Goal: Task Accomplishment & Management: Manage account settings

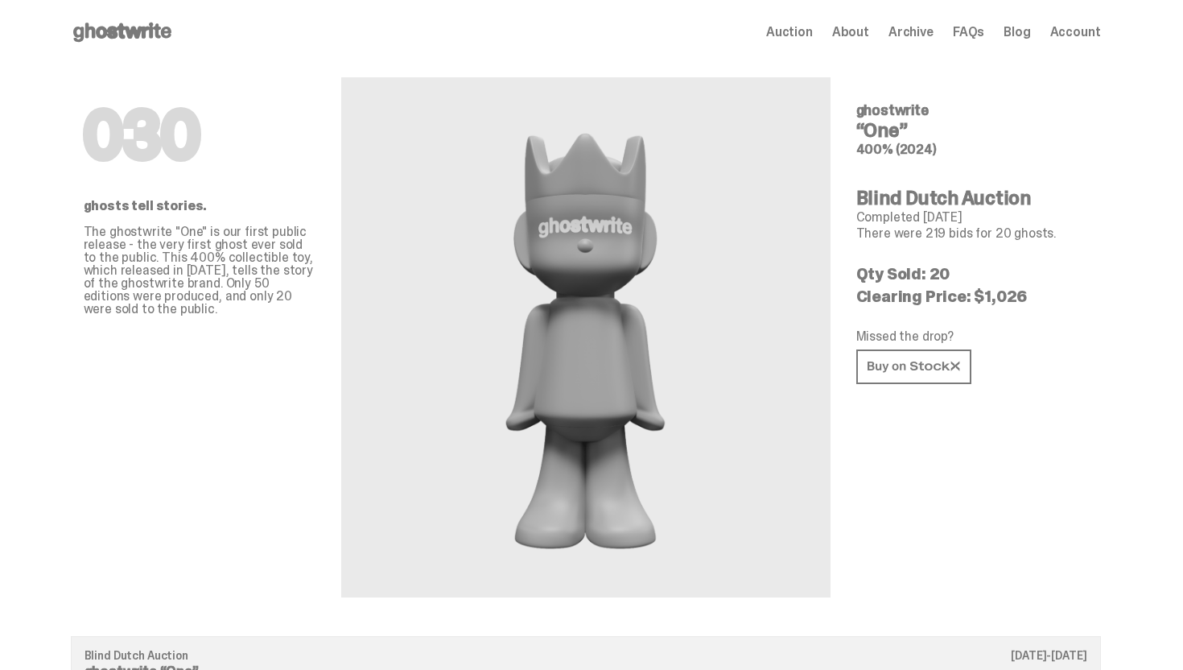
click at [161, 27] on use at bounding box center [122, 32] width 98 height 19
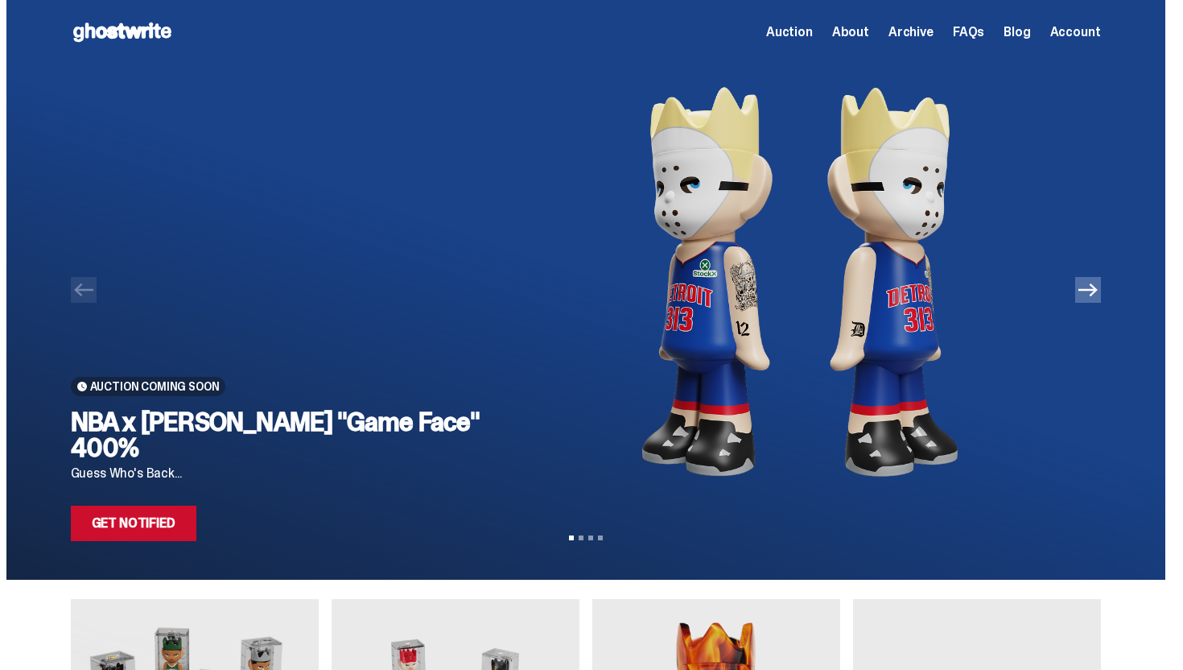
click at [154, 523] on link "Get Notified" at bounding box center [134, 522] width 126 height 35
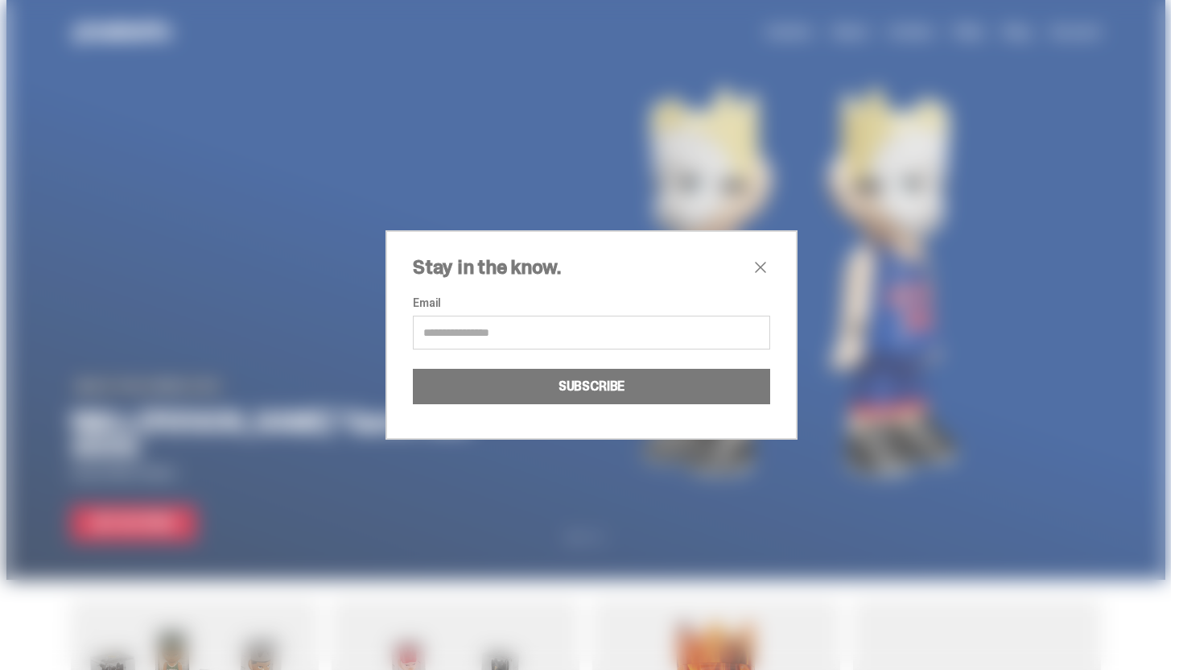
click at [584, 325] on input "Email" at bounding box center [591, 332] width 357 height 34
type input "**********"
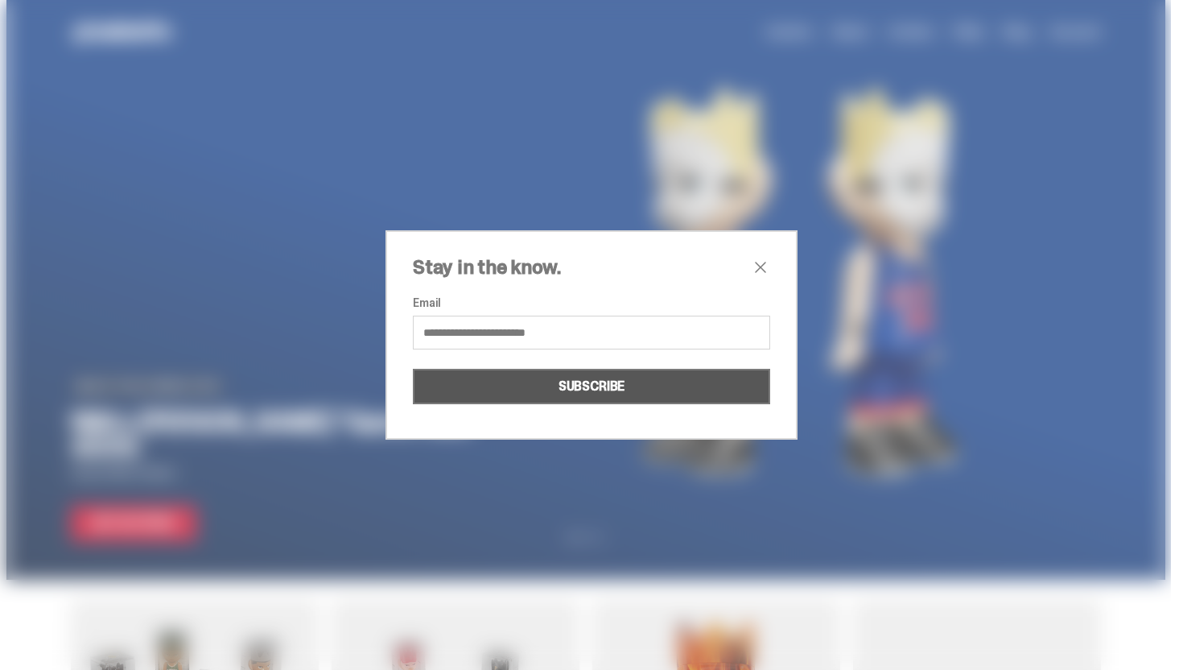
click at [554, 382] on button "SUBSCRIBE" at bounding box center [591, 386] width 357 height 35
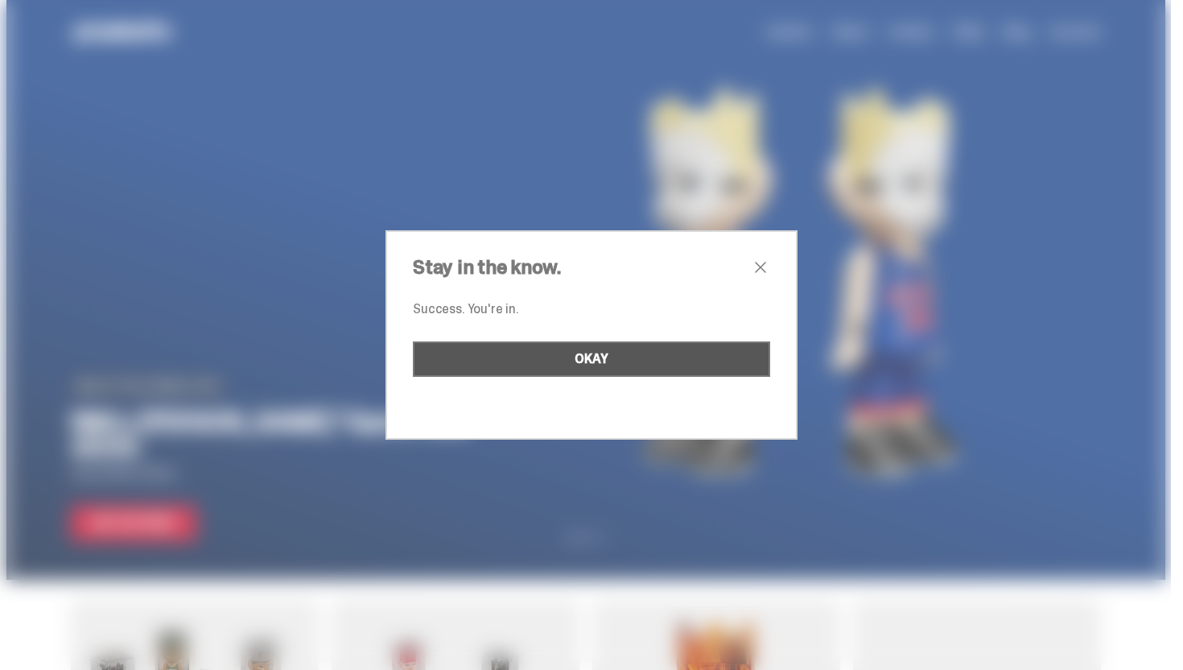
click at [669, 367] on button "OKAY" at bounding box center [591, 358] width 357 height 35
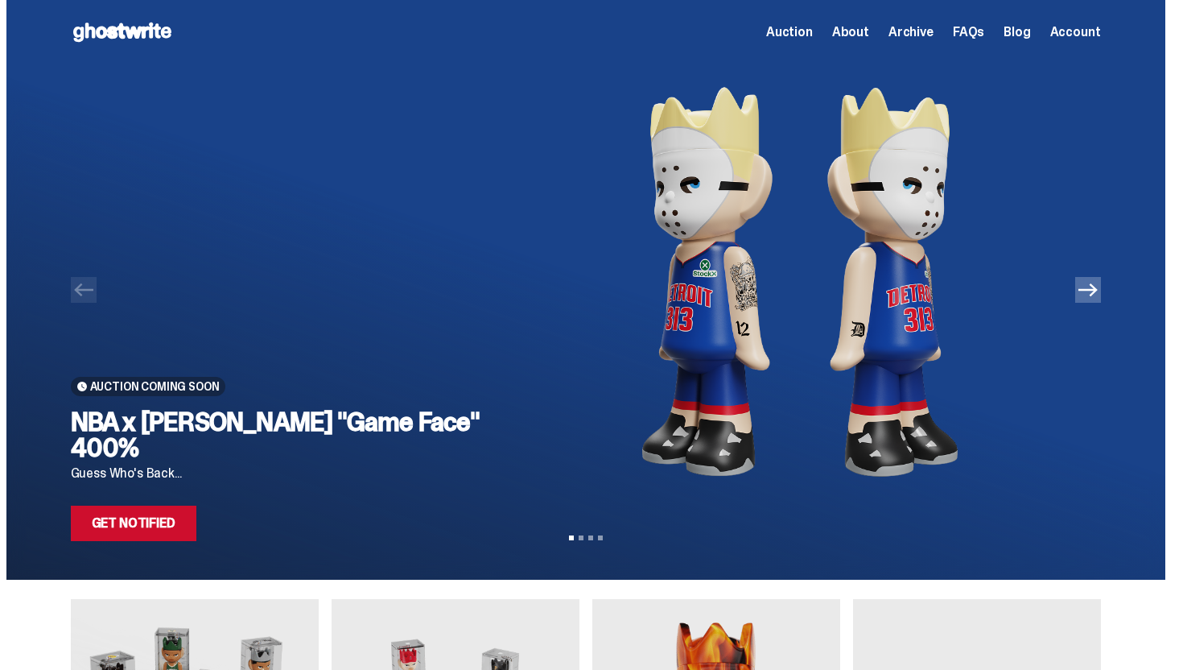
click at [596, 396] on img at bounding box center [801, 281] width 550 height 435
click at [621, 381] on img at bounding box center [801, 281] width 550 height 435
click at [1098, 298] on icon "Next" at bounding box center [1087, 289] width 19 height 19
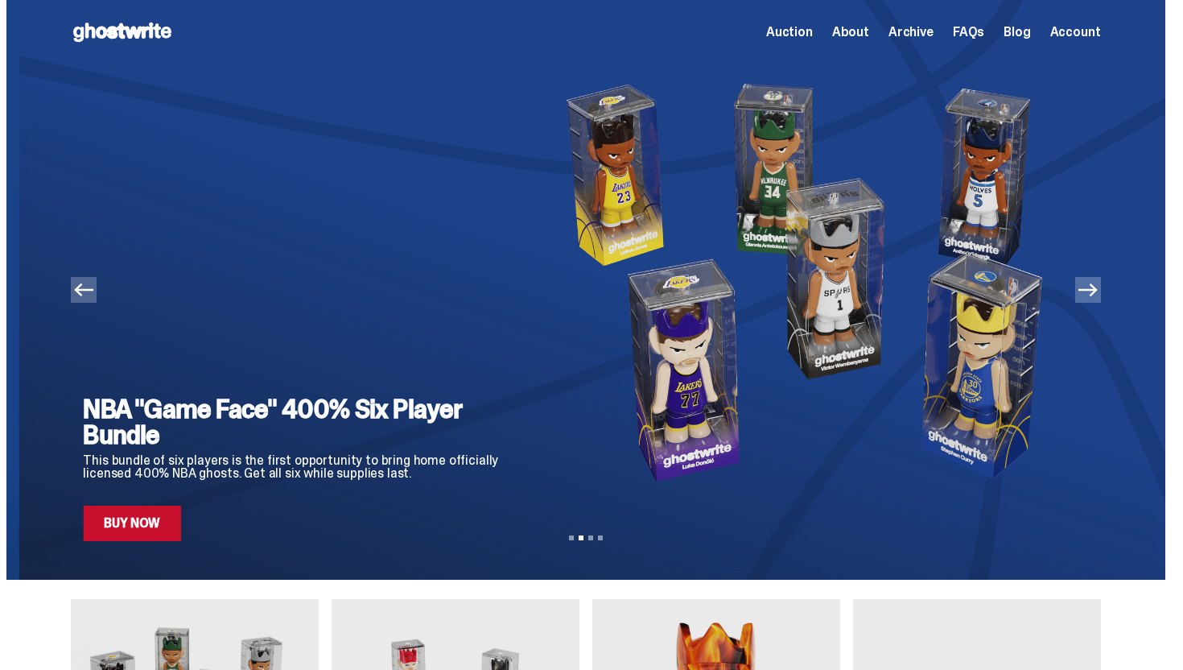
click at [1098, 298] on icon "Next" at bounding box center [1087, 289] width 19 height 19
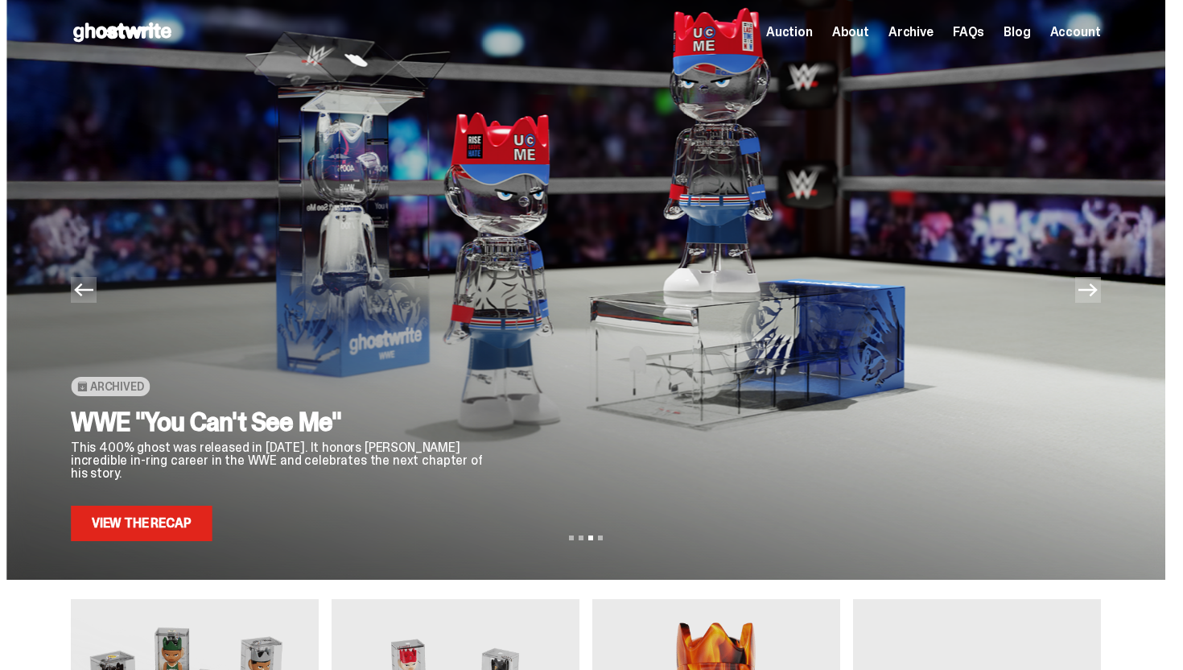
scroll to position [815, 0]
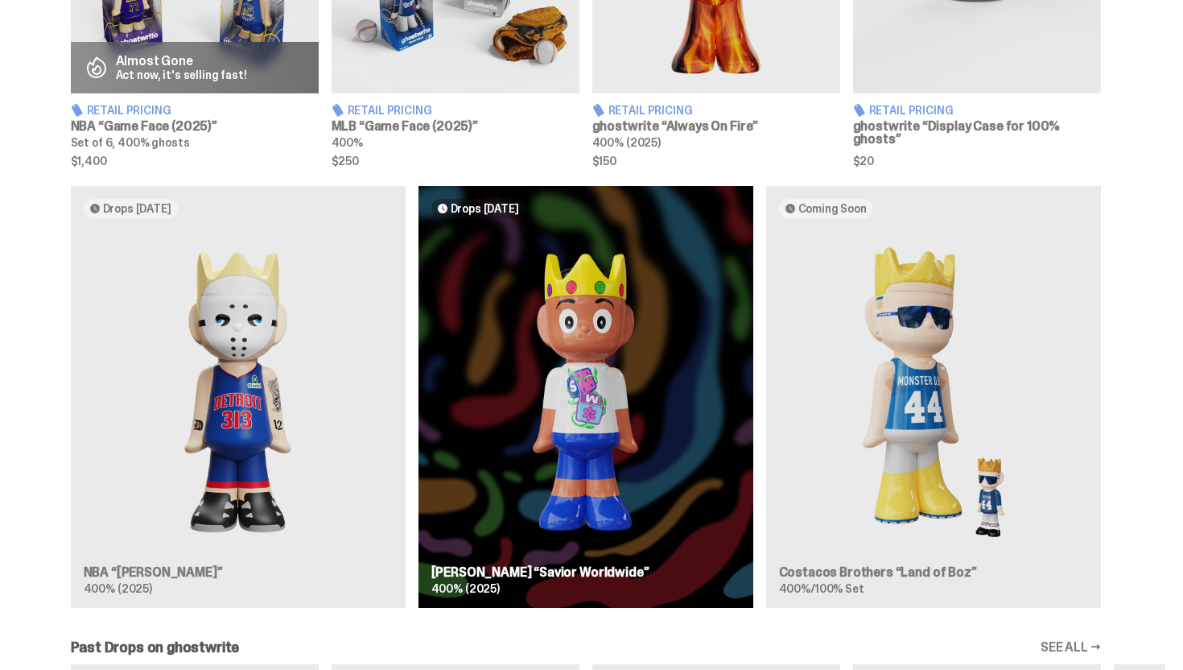
click at [197, 453] on div "Drops [DATE] NBA “[PERSON_NAME]” 400% (2025) Drops [DATE] [PERSON_NAME] “Savior…" at bounding box center [585, 403] width 1159 height 435
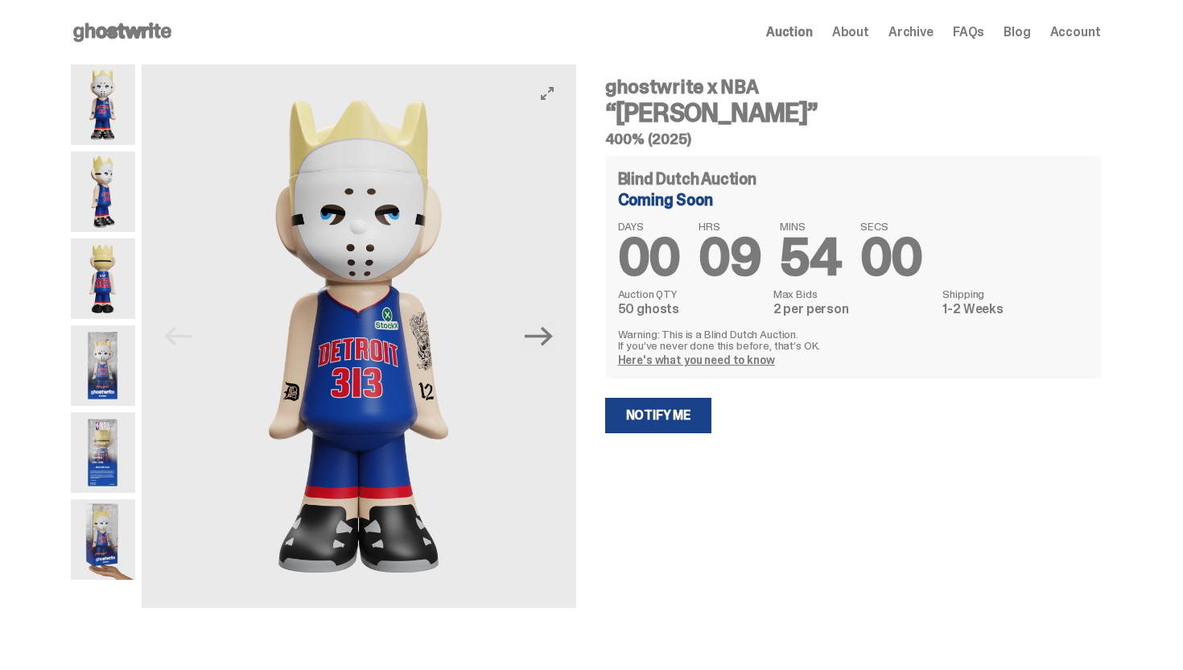
scroll to position [77, 0]
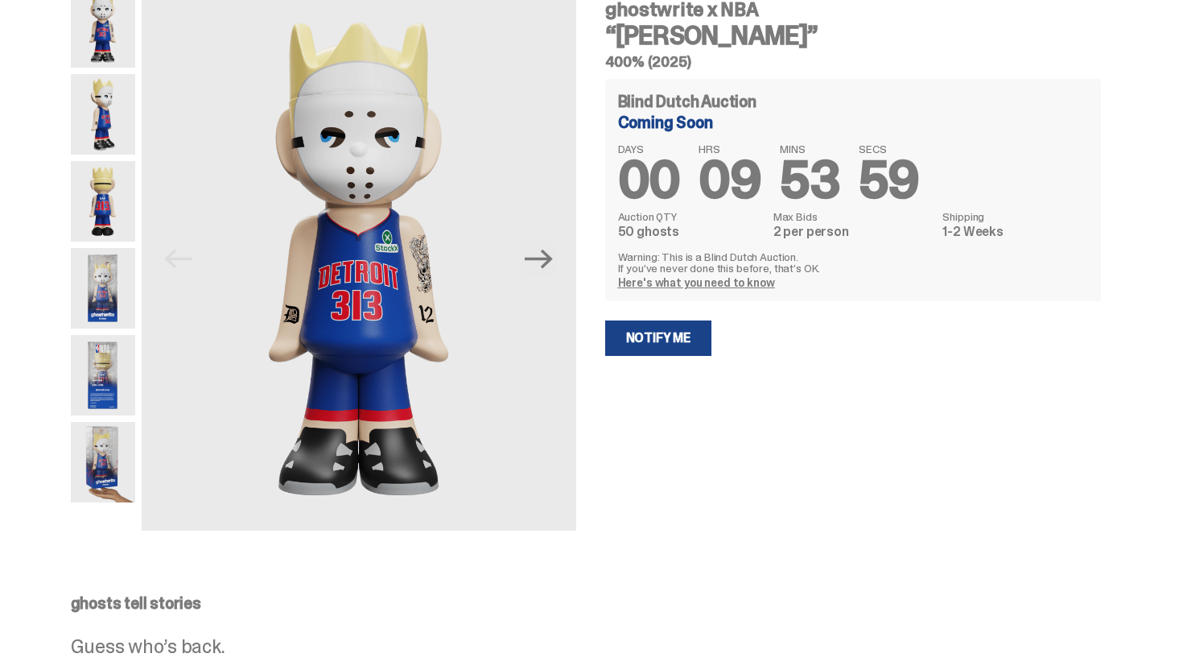
click at [100, 302] on img at bounding box center [103, 288] width 64 height 80
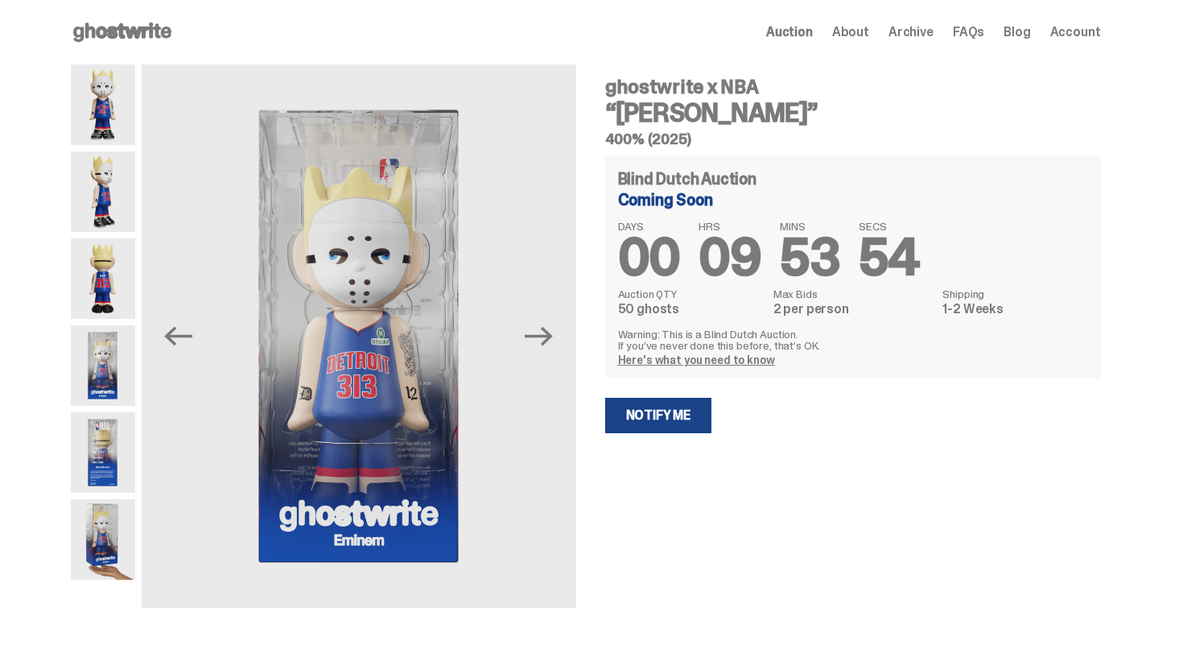
click at [96, 444] on img at bounding box center [103, 452] width 64 height 80
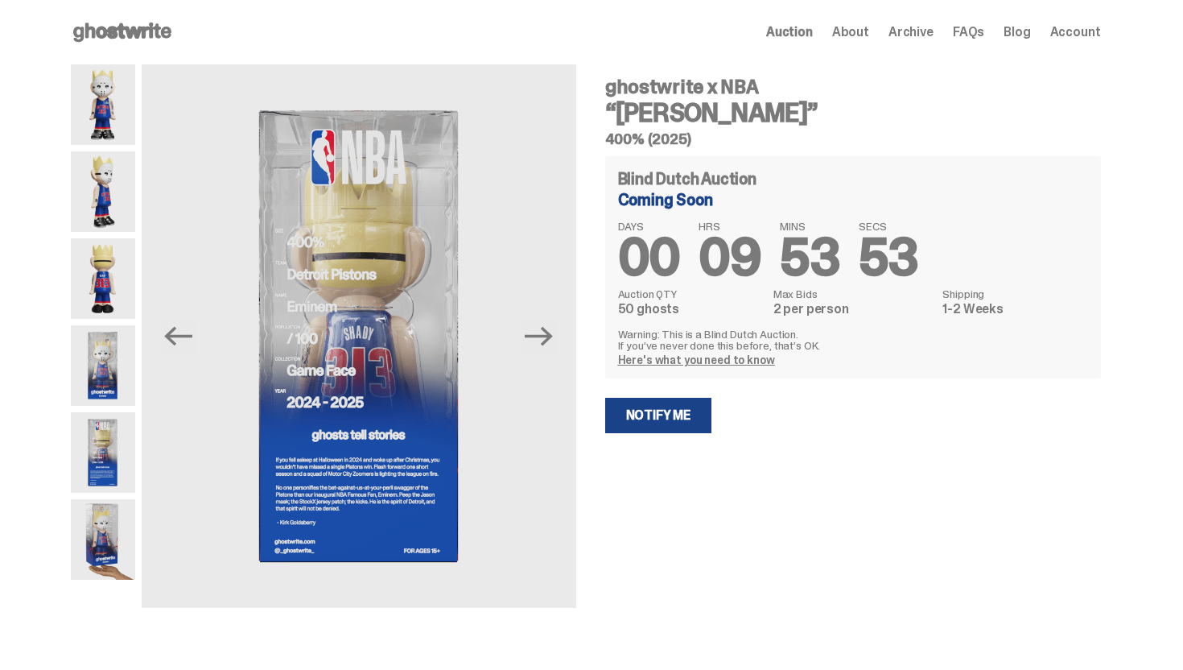
click at [91, 530] on img at bounding box center [103, 539] width 64 height 80
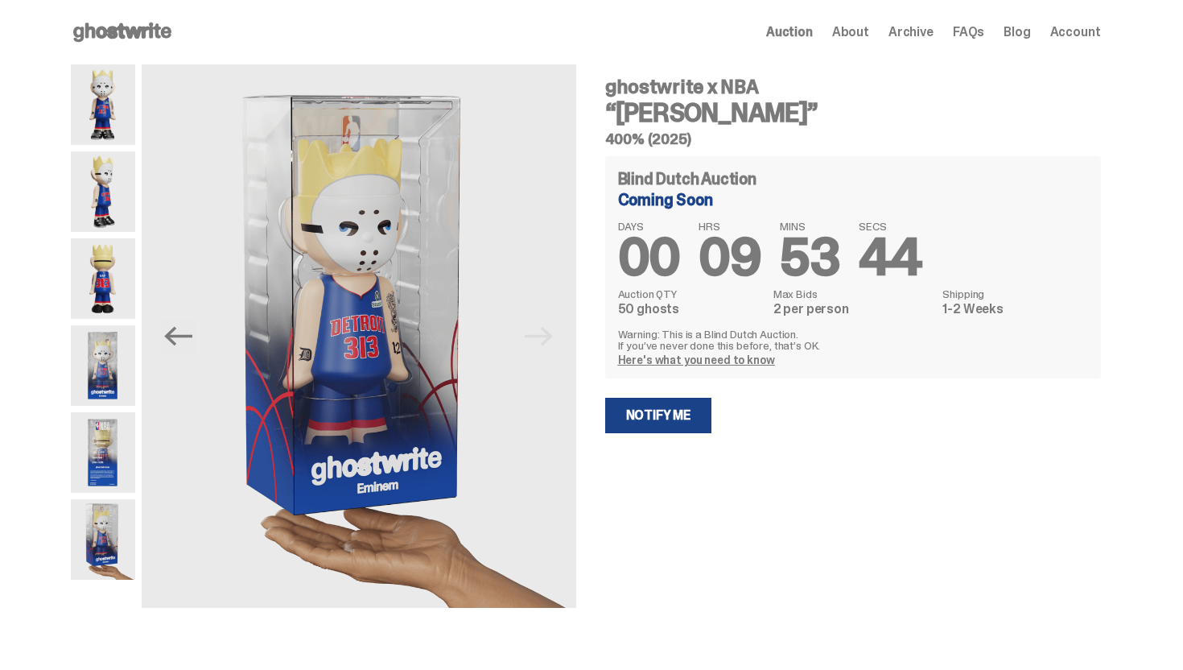
click at [113, 361] on img at bounding box center [103, 365] width 64 height 80
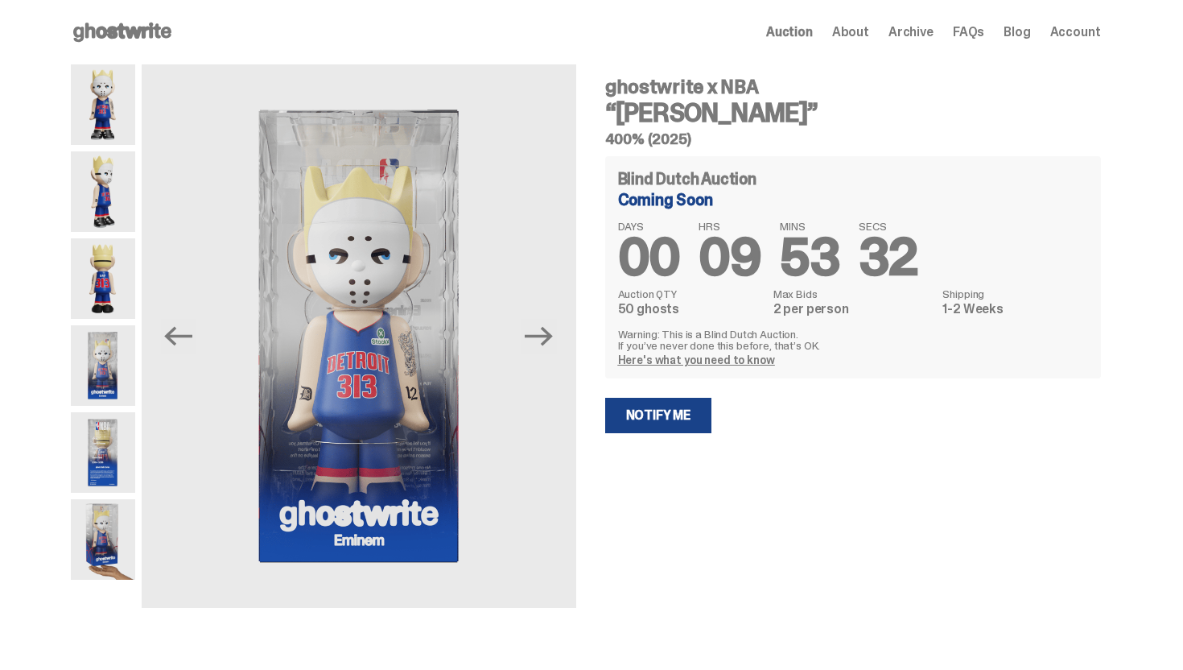
click at [108, 119] on img at bounding box center [103, 104] width 64 height 80
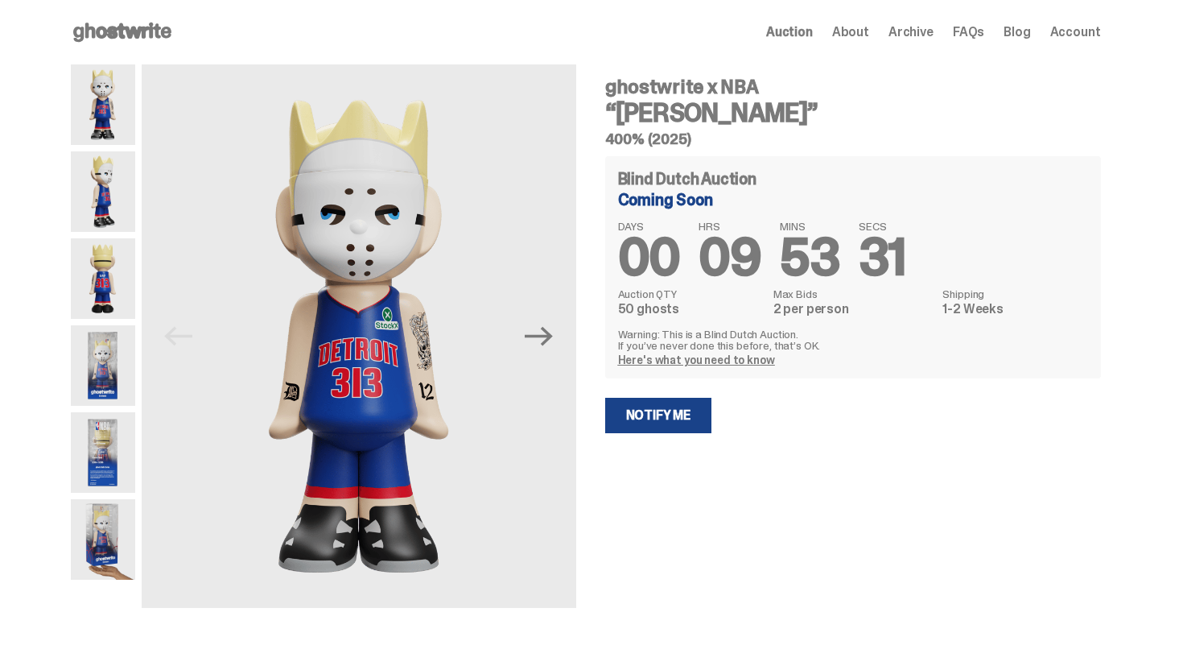
click at [95, 200] on img at bounding box center [103, 191] width 64 height 80
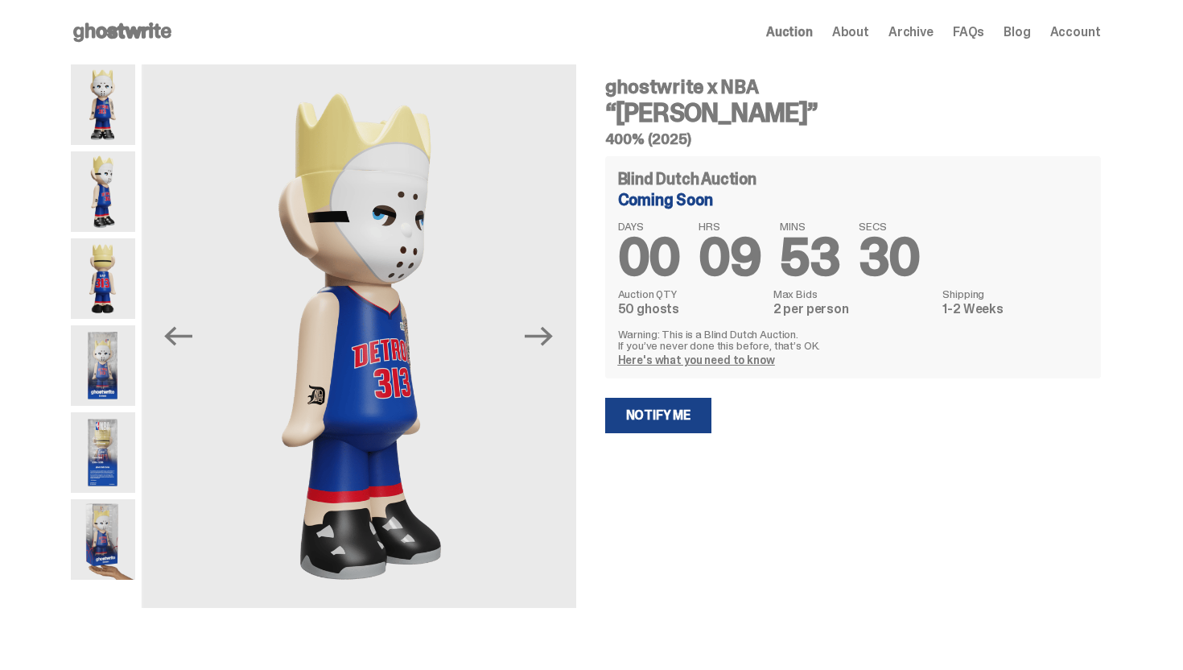
click at [97, 274] on img at bounding box center [103, 278] width 64 height 80
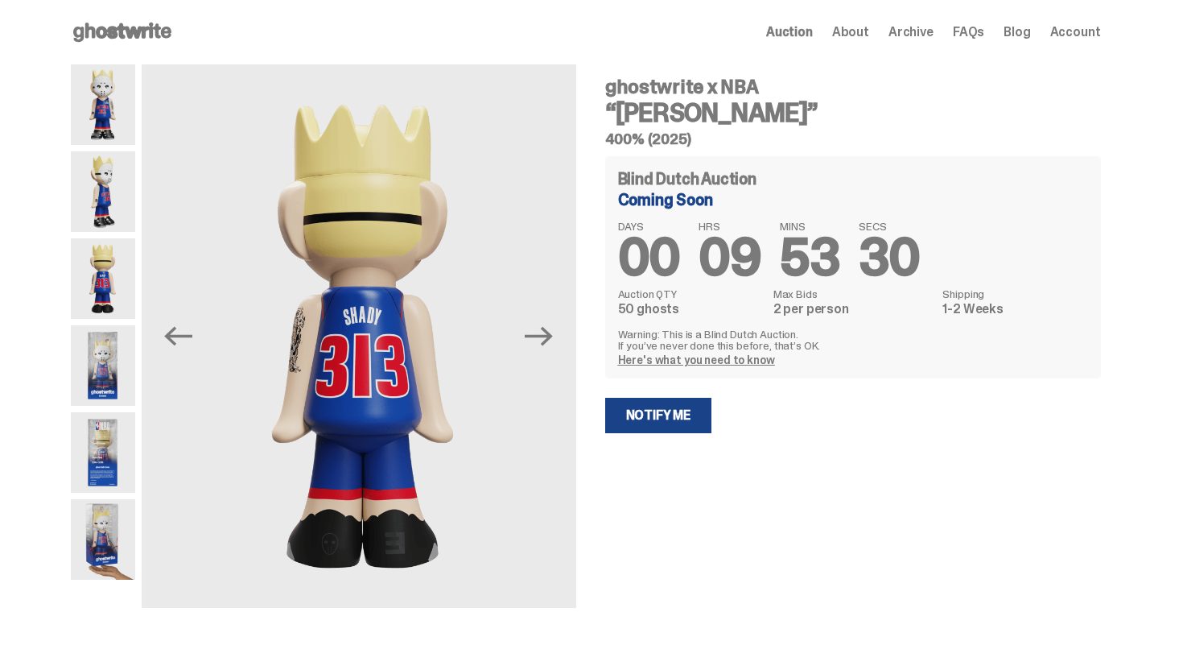
click at [86, 332] on img at bounding box center [103, 365] width 64 height 80
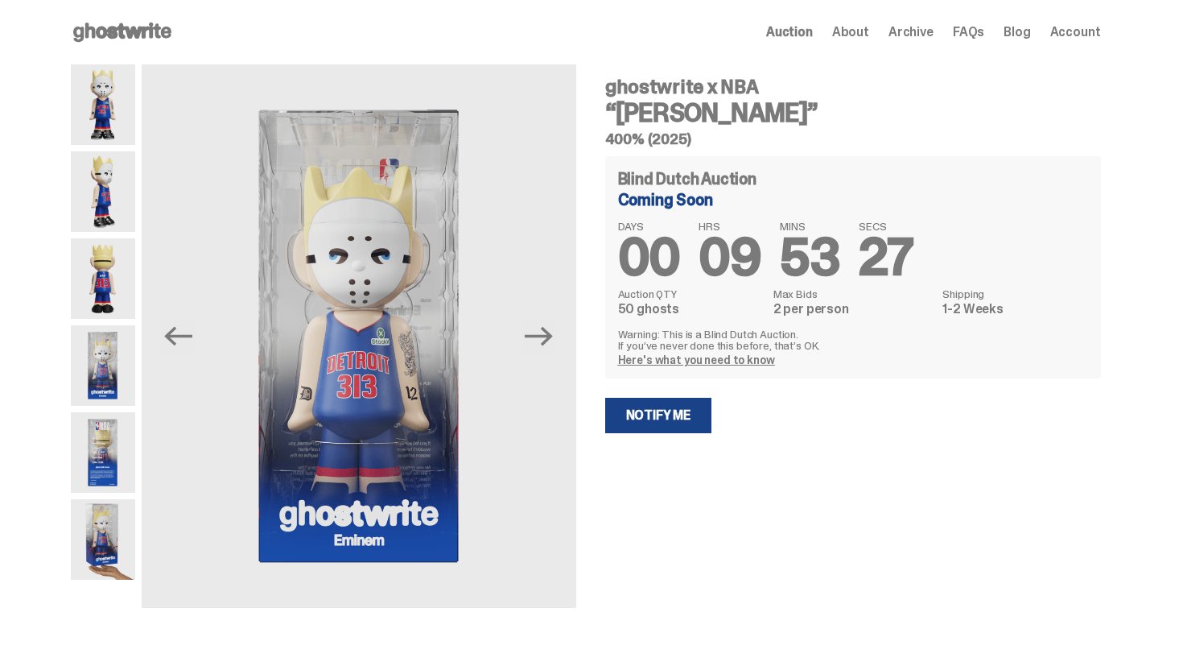
click at [92, 440] on img at bounding box center [103, 452] width 64 height 80
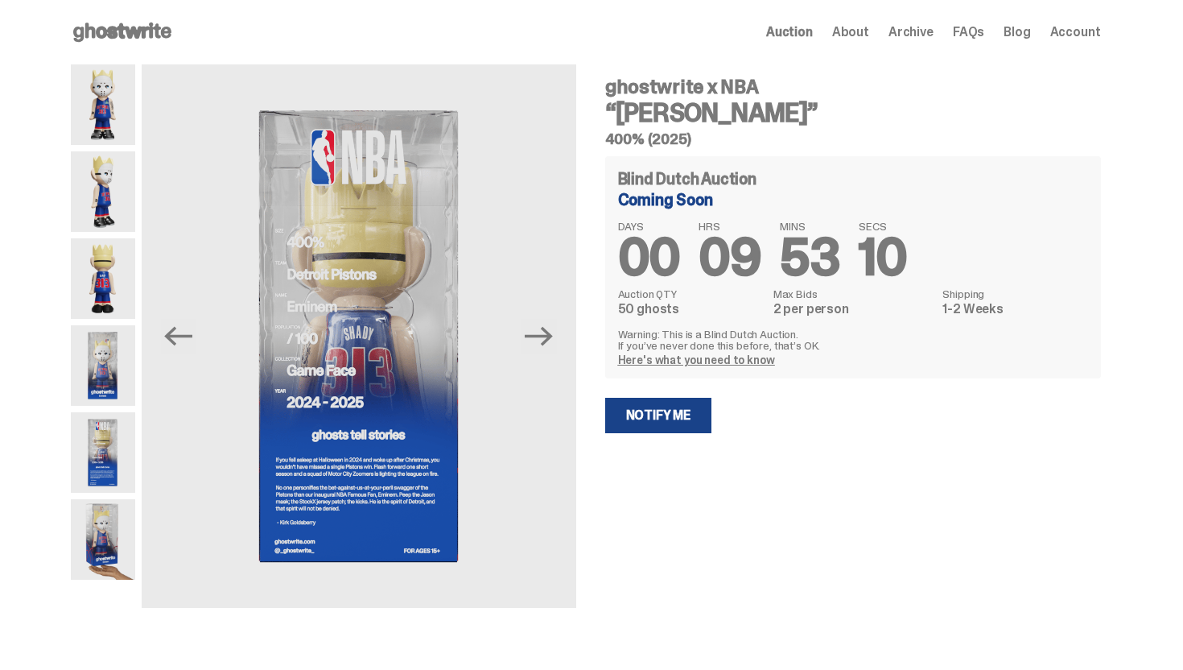
click at [1074, 38] on span "Account" at bounding box center [1075, 32] width 51 height 13
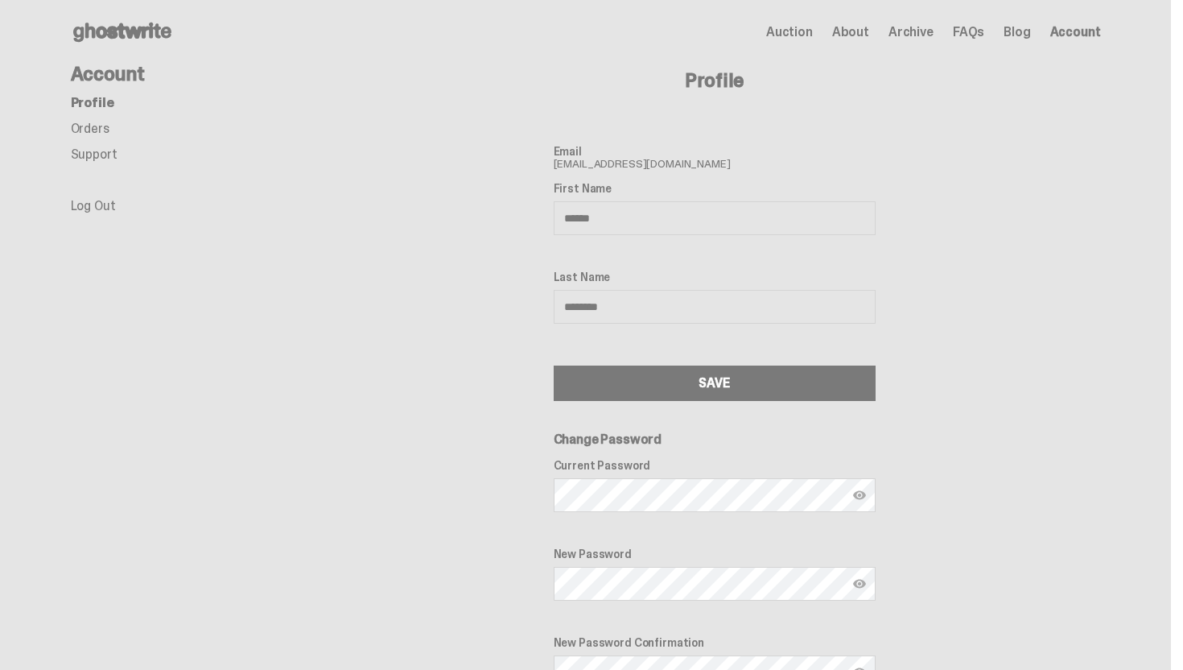
click at [97, 134] on link "Orders" at bounding box center [90, 128] width 39 height 17
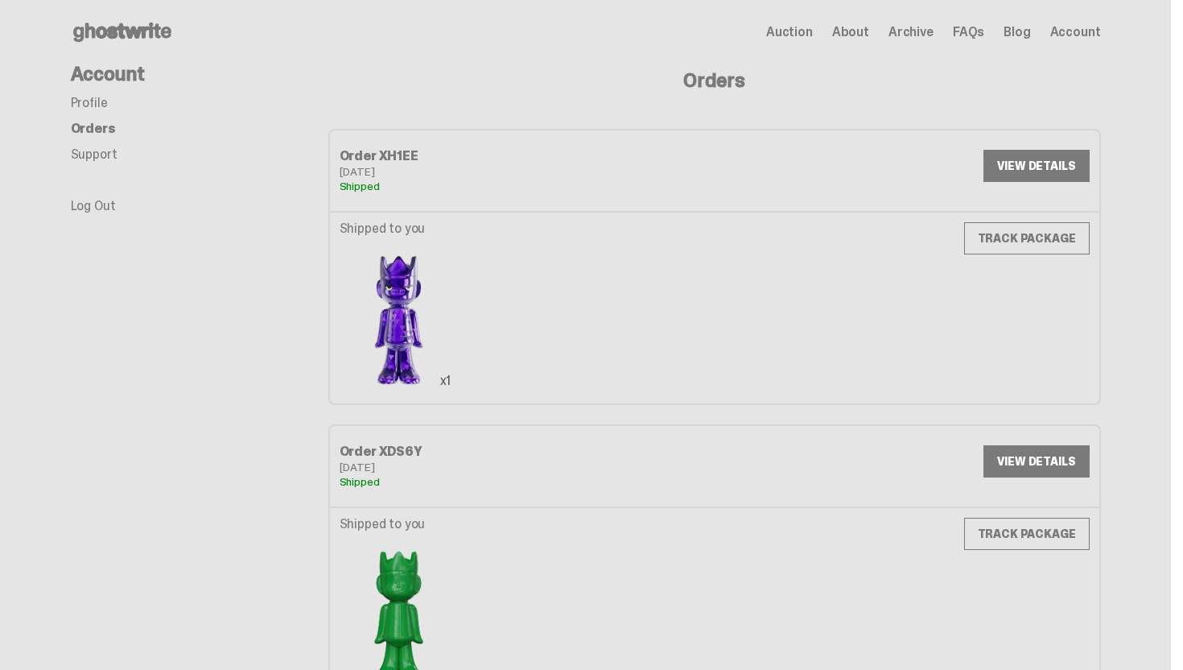
click at [108, 34] on use at bounding box center [122, 32] width 98 height 19
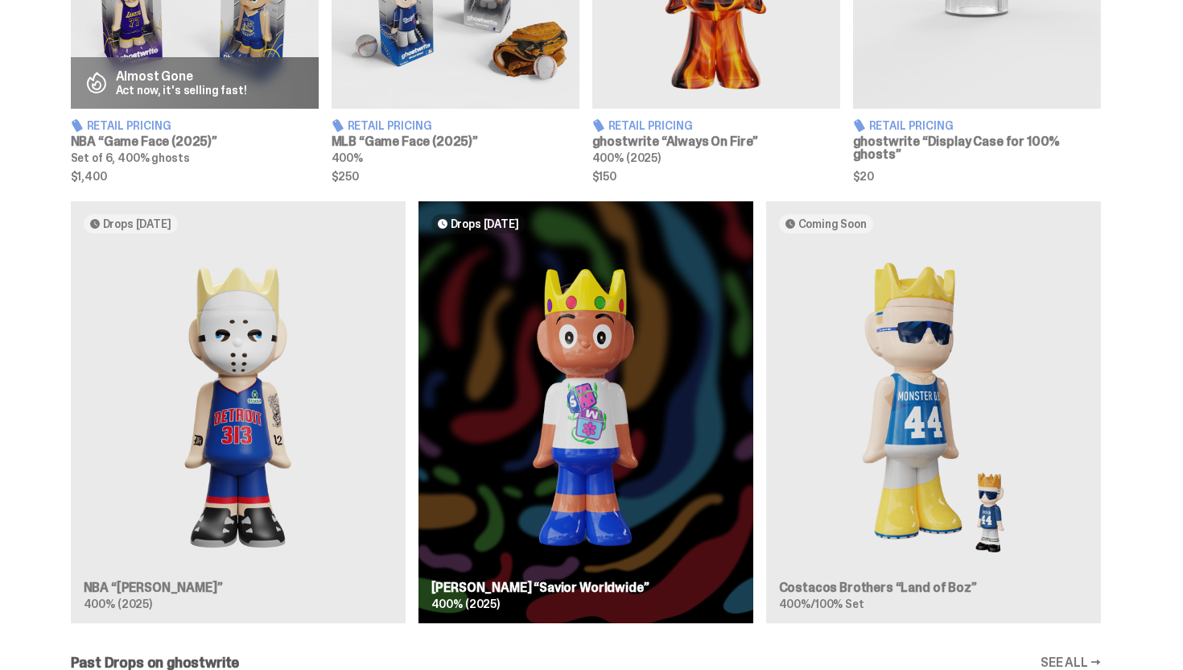
scroll to position [1041, 0]
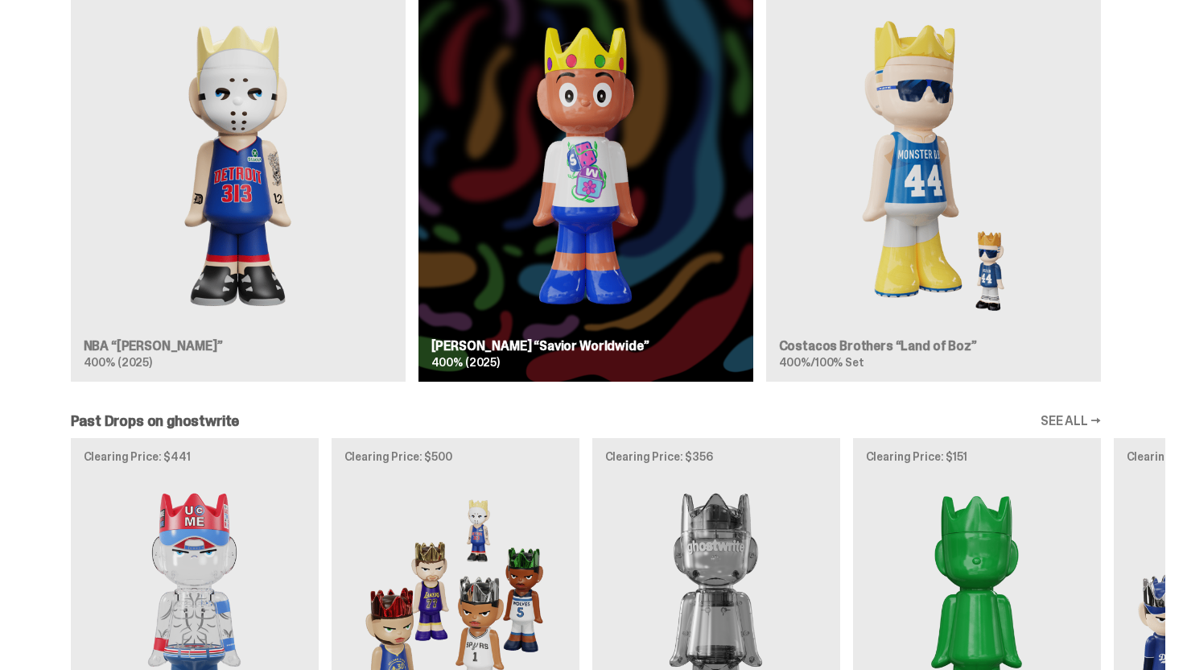
click at [602, 221] on div "Drops [DATE] NBA “[PERSON_NAME]” 400% (2025) Drops [DATE] [PERSON_NAME] “Savior…" at bounding box center [585, 177] width 1159 height 435
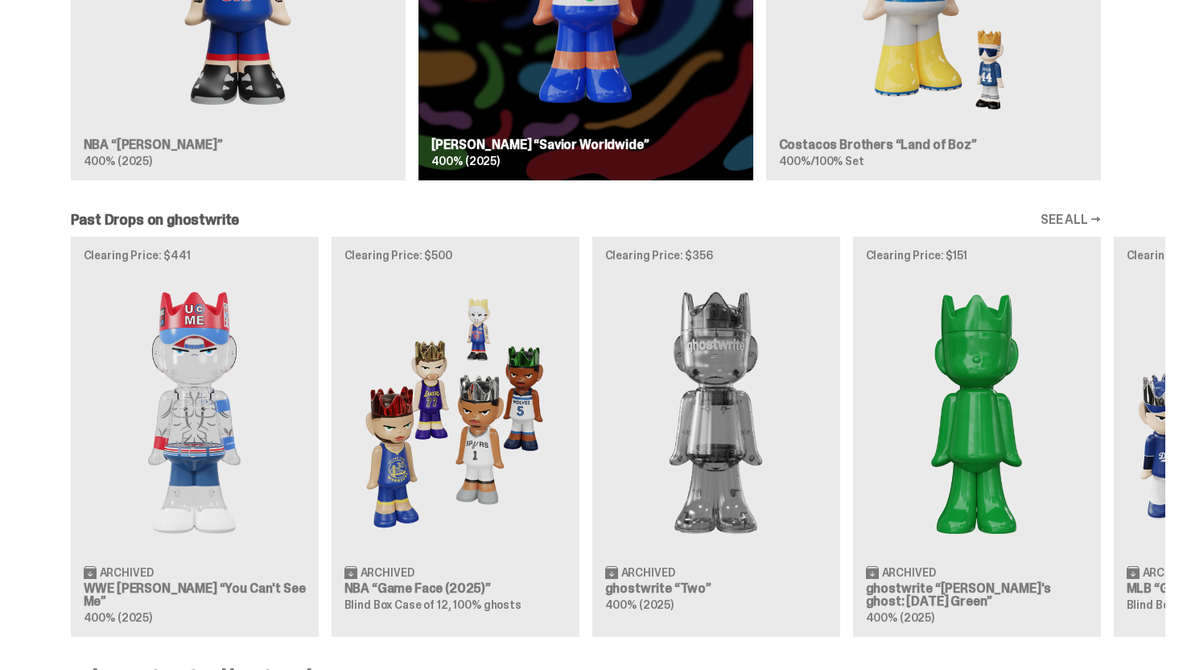
scroll to position [0, 0]
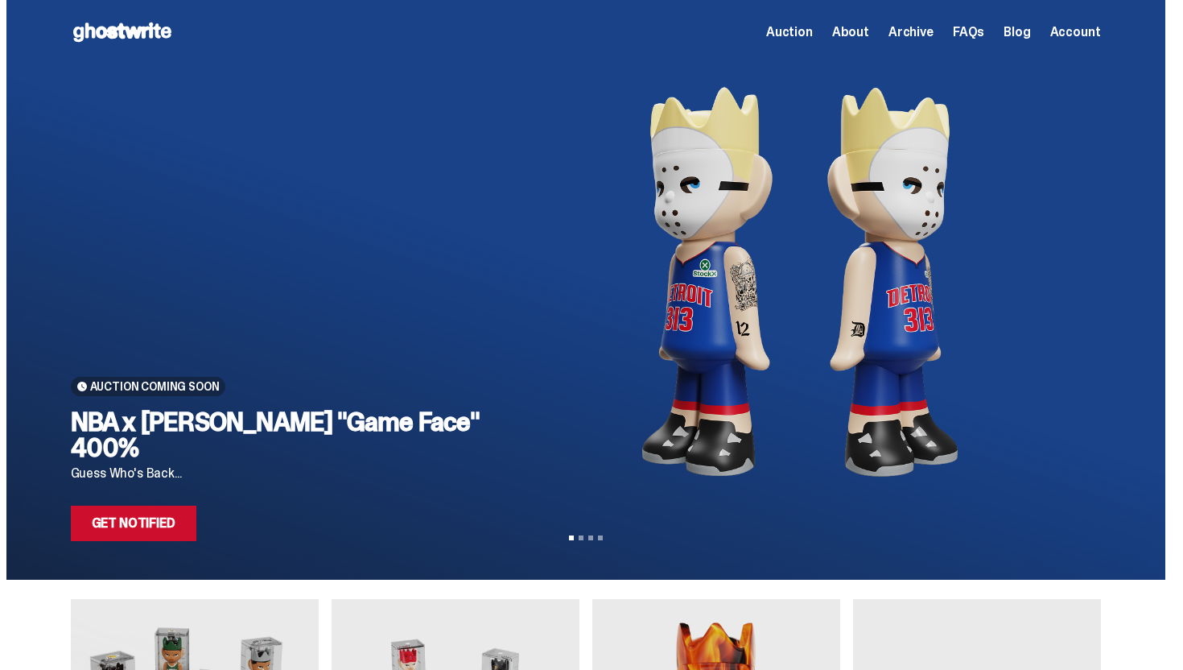
click at [101, 31] on use at bounding box center [122, 32] width 98 height 19
